Goal: Check status: Check status

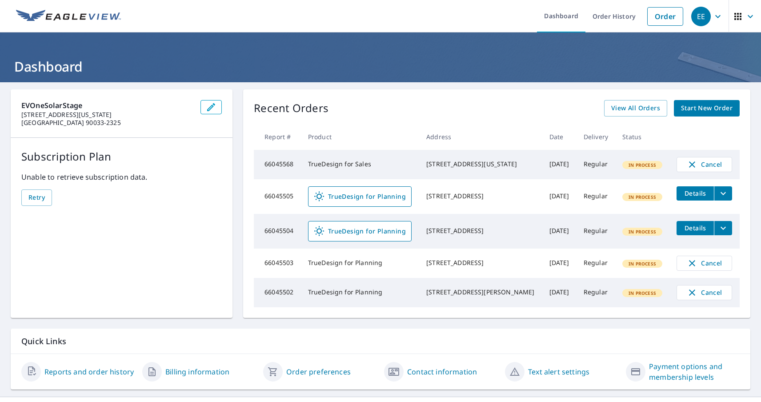
click at [701, 16] on div "EE" at bounding box center [701, 17] width 20 height 20
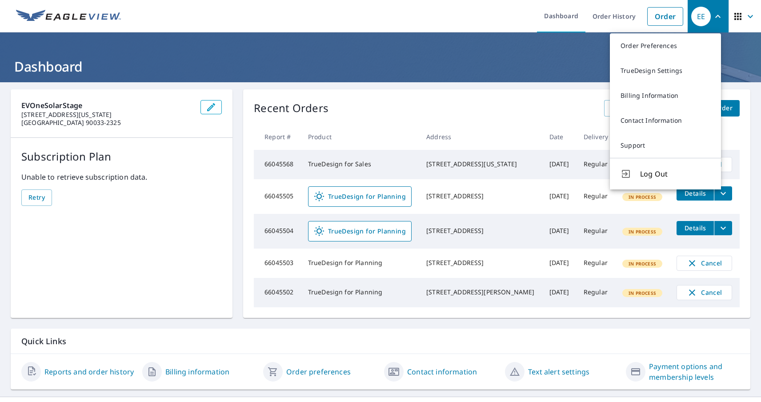
click at [737, 16] on span "button" at bounding box center [745, 16] width 25 height 21
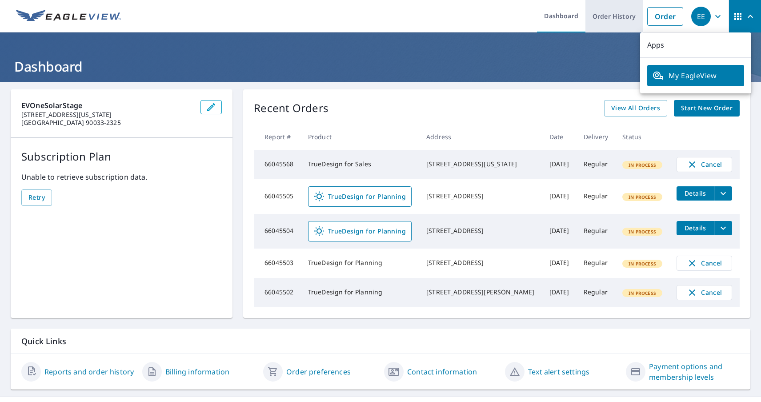
click at [607, 16] on link "Order History" at bounding box center [614, 16] width 57 height 32
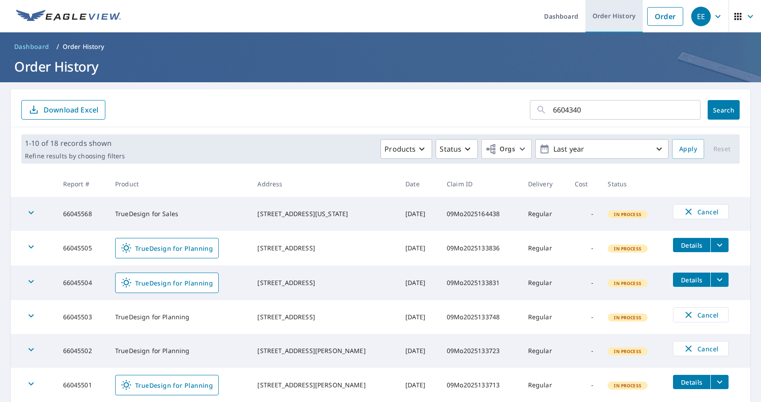
type input "66043405"
click at [716, 110] on span "Search" at bounding box center [724, 110] width 18 height 8
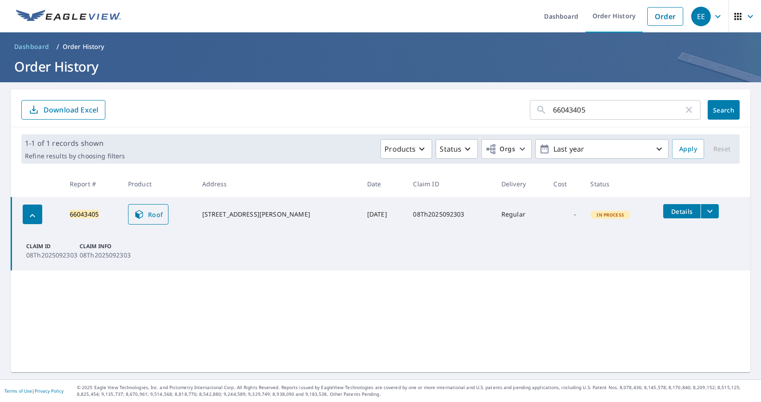
click at [152, 214] on span "Roof" at bounding box center [148, 214] width 29 height 11
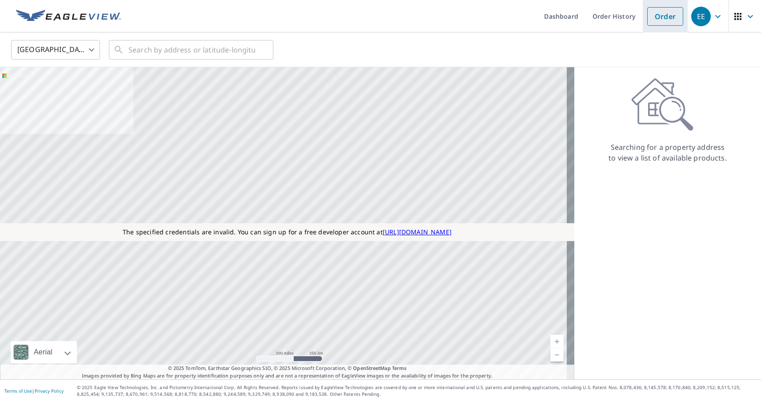
click at [649, 18] on link "Order" at bounding box center [665, 16] width 36 height 19
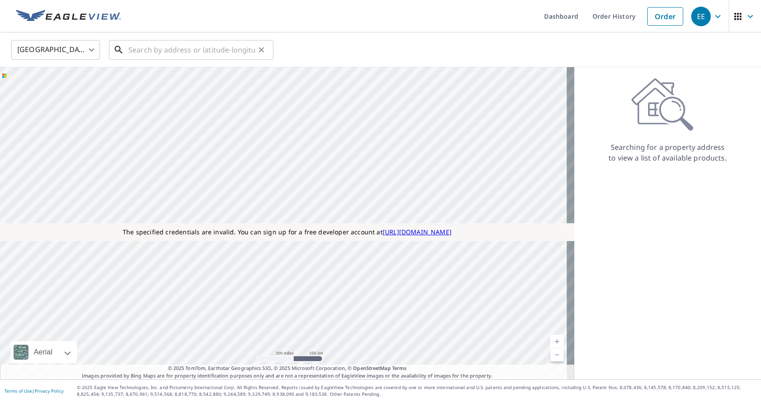
click at [190, 54] on input "text" at bounding box center [191, 49] width 127 height 25
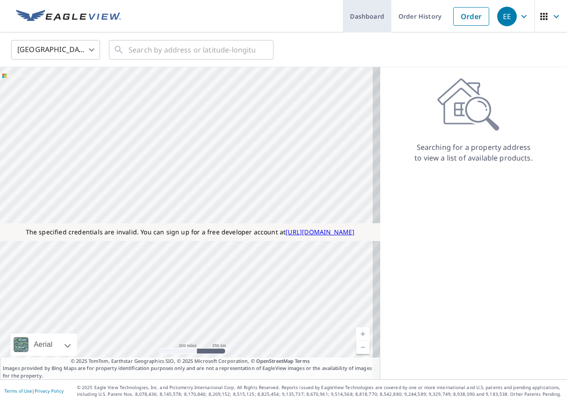
click at [369, 15] on link "Dashboard" at bounding box center [367, 16] width 48 height 32
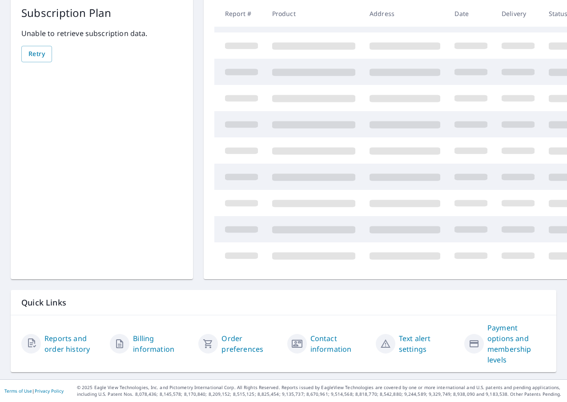
scroll to position [93, 0]
